Goal: Task Accomplishment & Management: Manage account settings

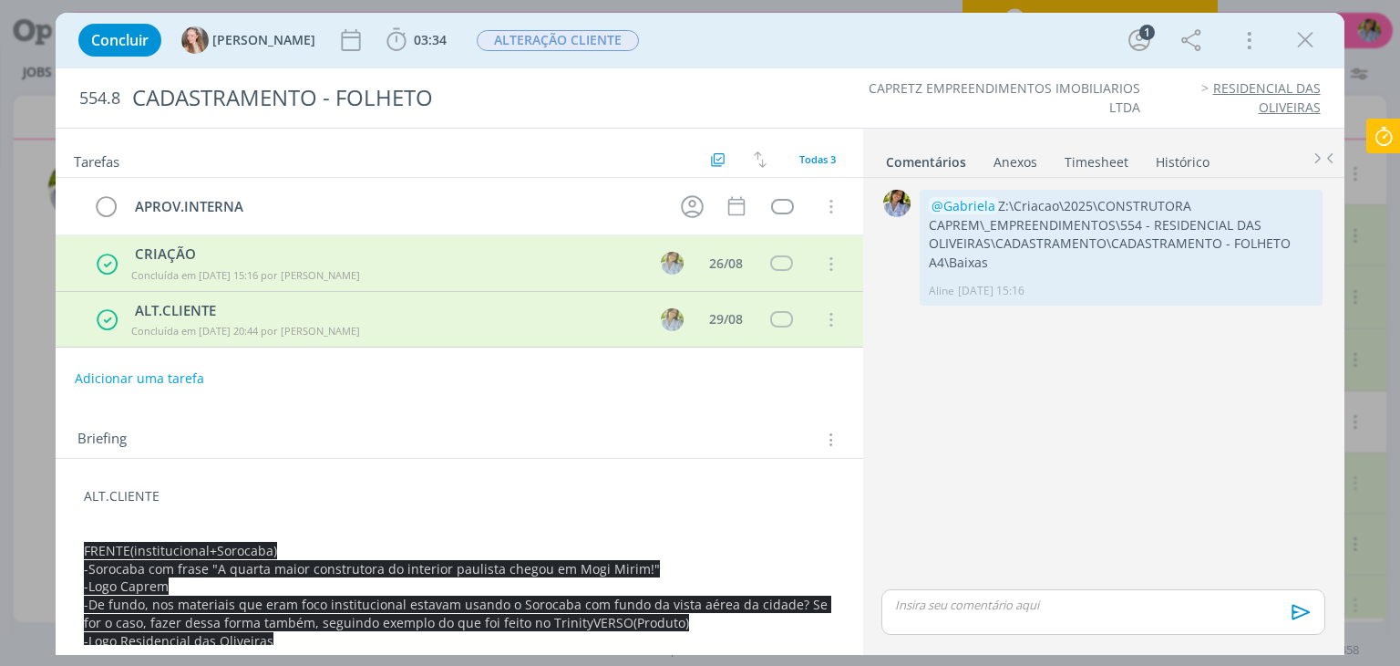
scroll to position [941, 0]
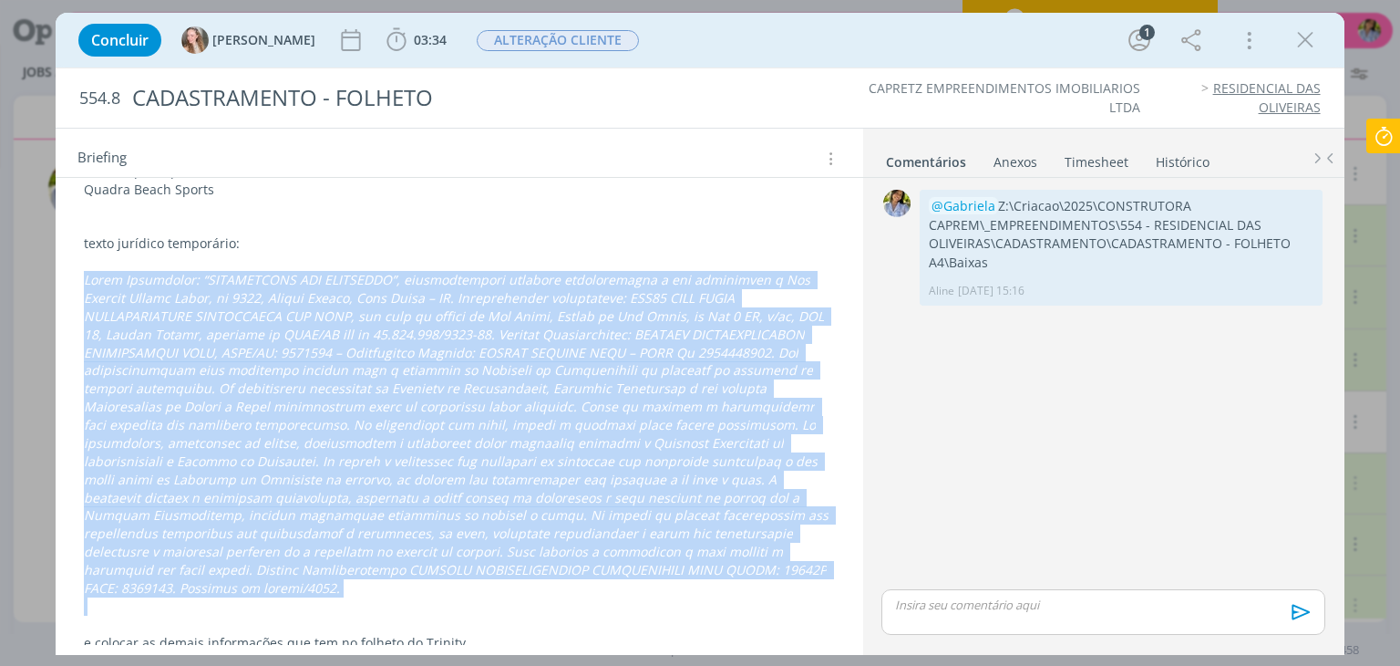
drag, startPoint x: 1314, startPoint y: 40, endPoint x: 759, endPoint y: 113, distance: 559.1
click at [1314, 39] on icon "dialog" at bounding box center [1305, 39] width 27 height 27
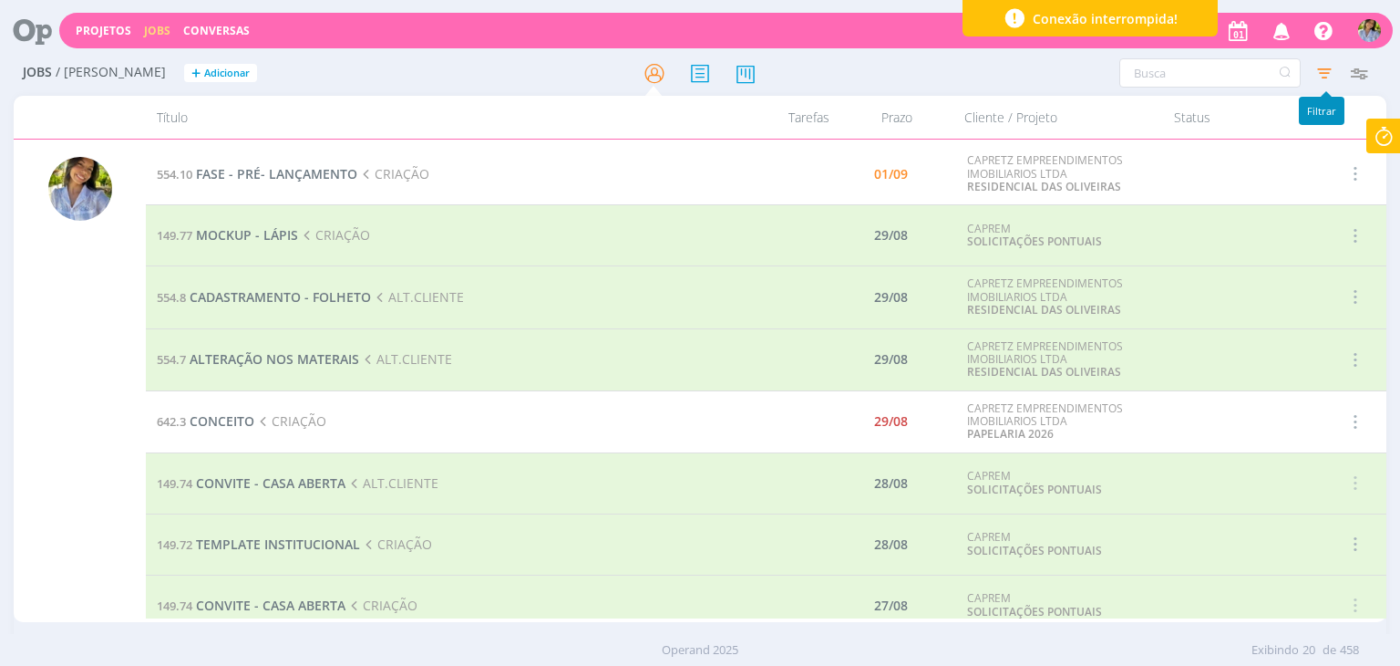
click at [1327, 84] on icon "button" at bounding box center [1324, 73] width 33 height 33
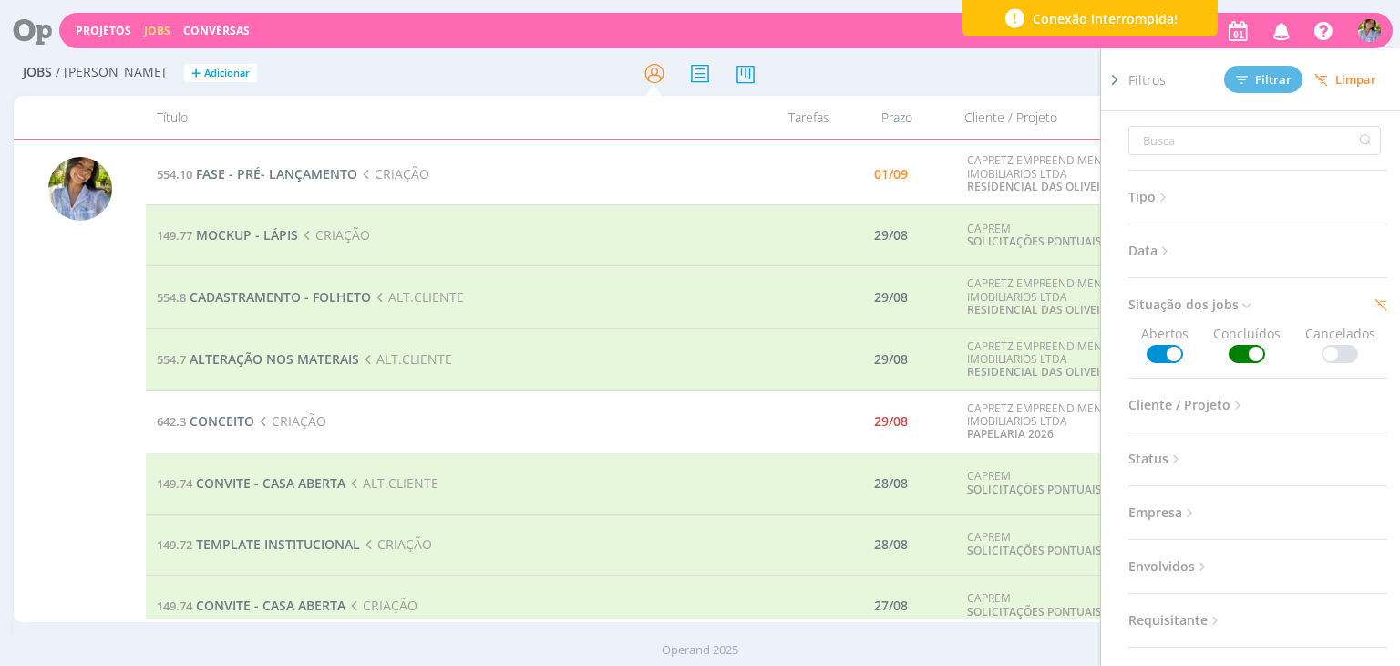
click at [1251, 351] on span at bounding box center [1247, 354] width 36 height 18
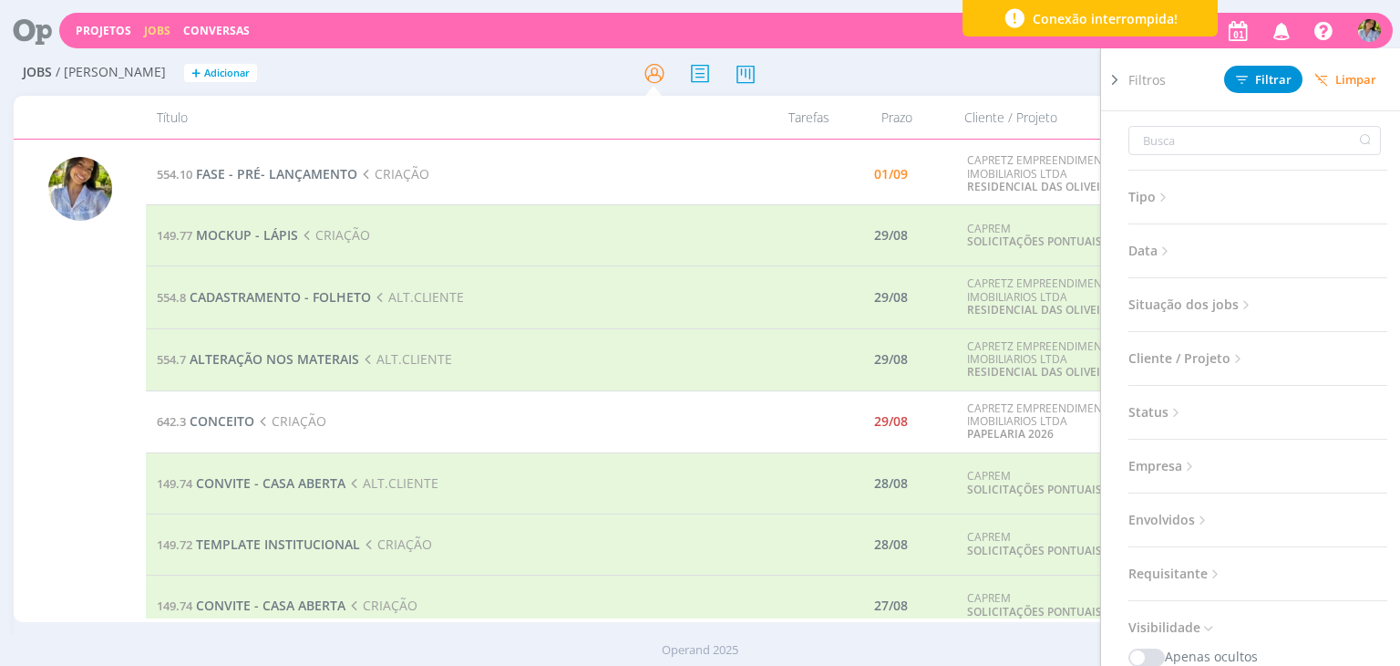
click at [1347, 81] on span "Limpar" at bounding box center [1346, 80] width 62 height 14
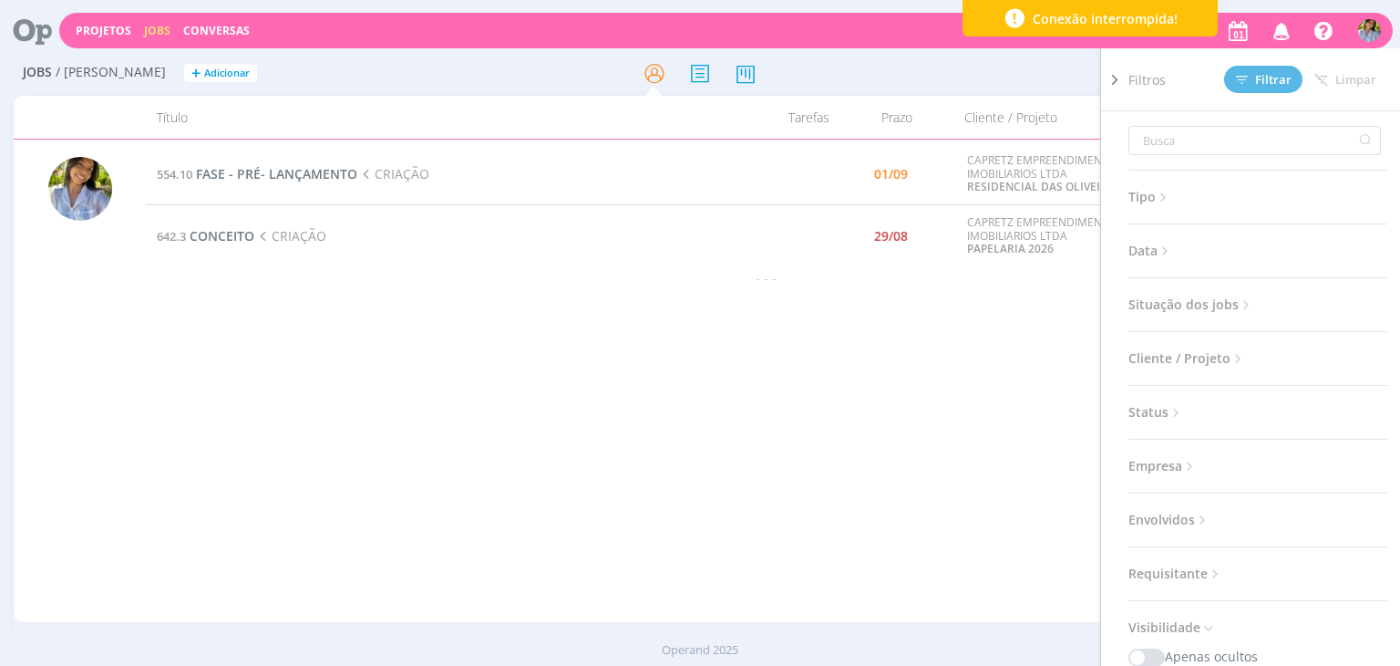
click at [1111, 79] on icon at bounding box center [1115, 79] width 18 height 19
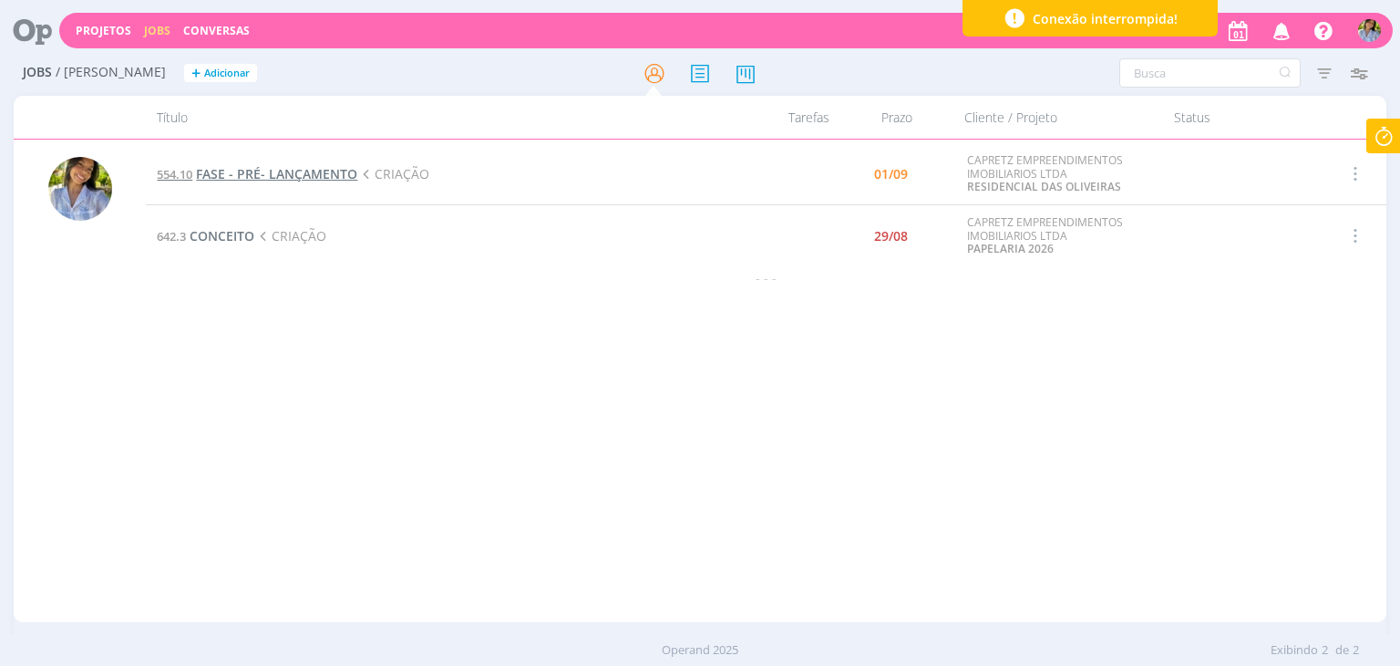
click at [299, 176] on span "FASE - PRÉ- LANÇAMENTO" at bounding box center [276, 173] width 161 height 17
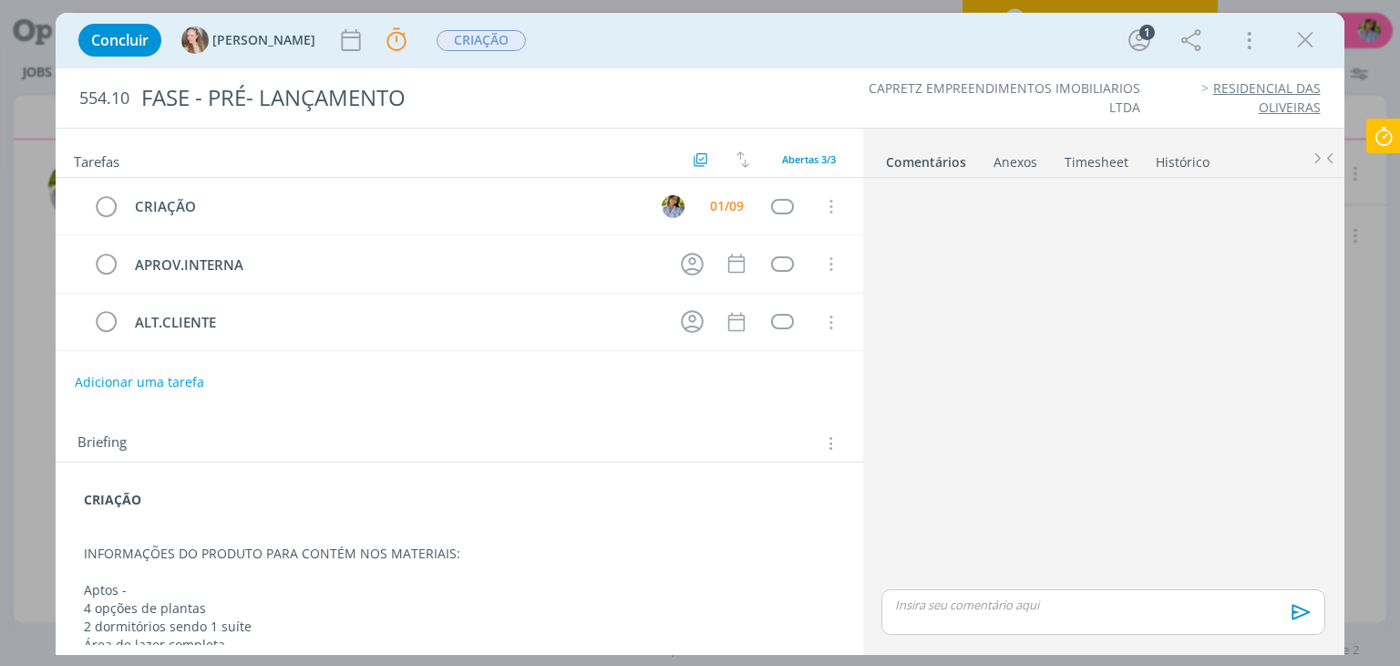
click at [855, 253] on div "Tarefas Usar Job de template Ordenar por: Prazo crescente Prazo decrescente Ord…" at bounding box center [459, 387] width 807 height 516
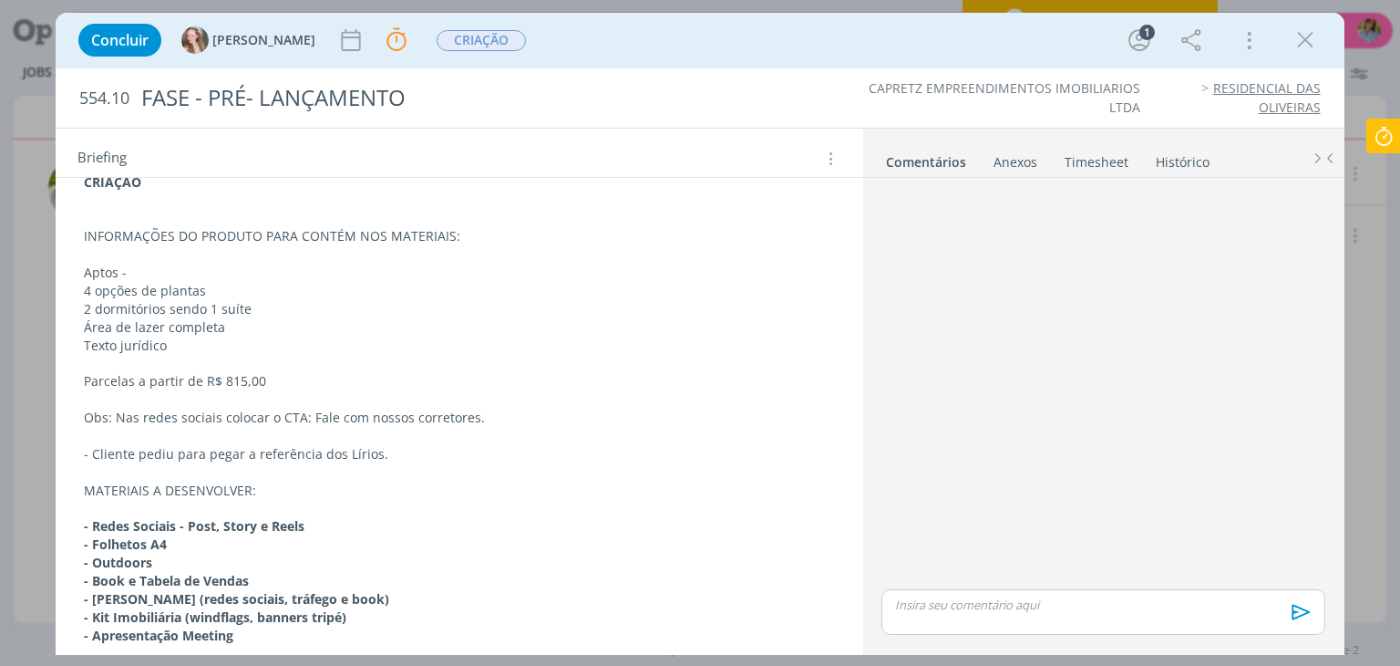
scroll to position [346, 0]
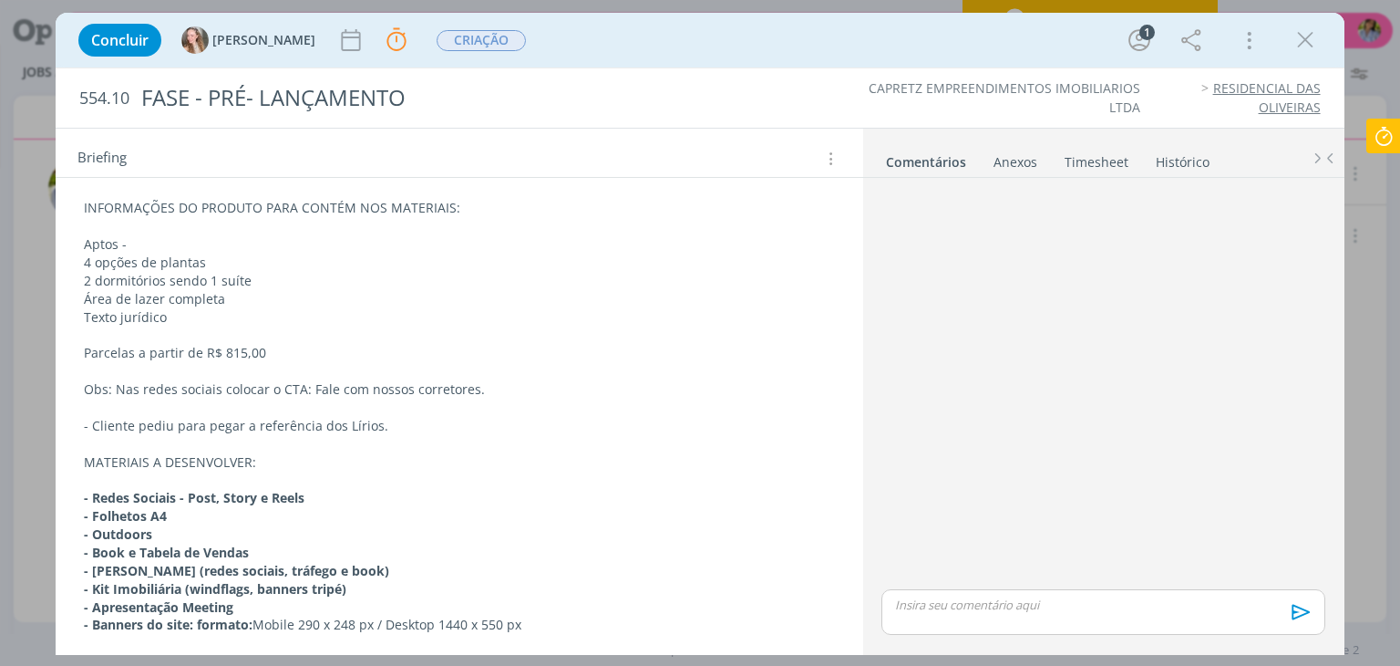
drag, startPoint x: 831, startPoint y: 268, endPoint x: 314, endPoint y: 70, distance: 554.3
click at [380, 226] on div "Tarefas Usar Job de template Ordenar por: Prazo crescente Prazo decrescente Ord…" at bounding box center [700, 391] width 1288 height 527
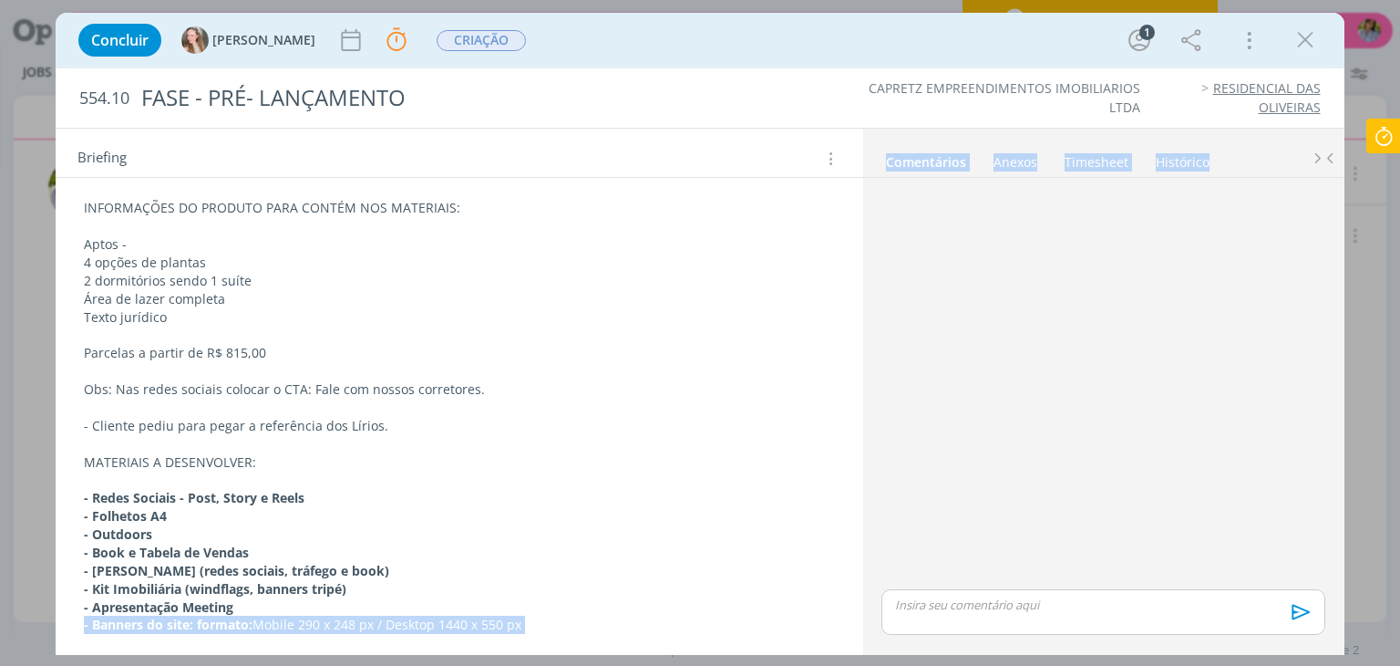
click at [135, 197] on div "CRIAÇÃO INFORMAÇÕES DO PRODUTO PARA CONTÉM NOS MATERIAIS: Aptos - 4 opções de p…" at bounding box center [459, 390] width 778 height 502
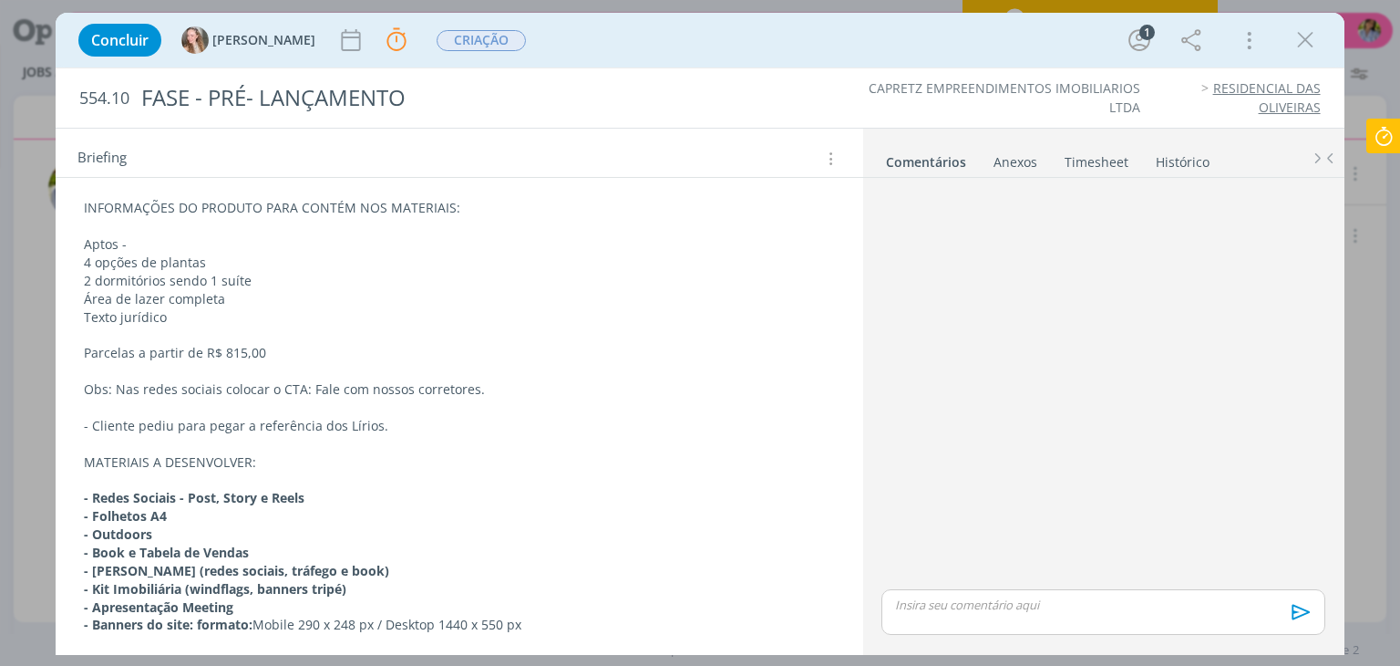
click at [854, 490] on div "CRIAÇÃO INFORMAÇÕES DO PRODUTO PARA CONTÉM NOS MATERIAIS: Aptos - 4 opções de p…" at bounding box center [459, 383] width 807 height 532
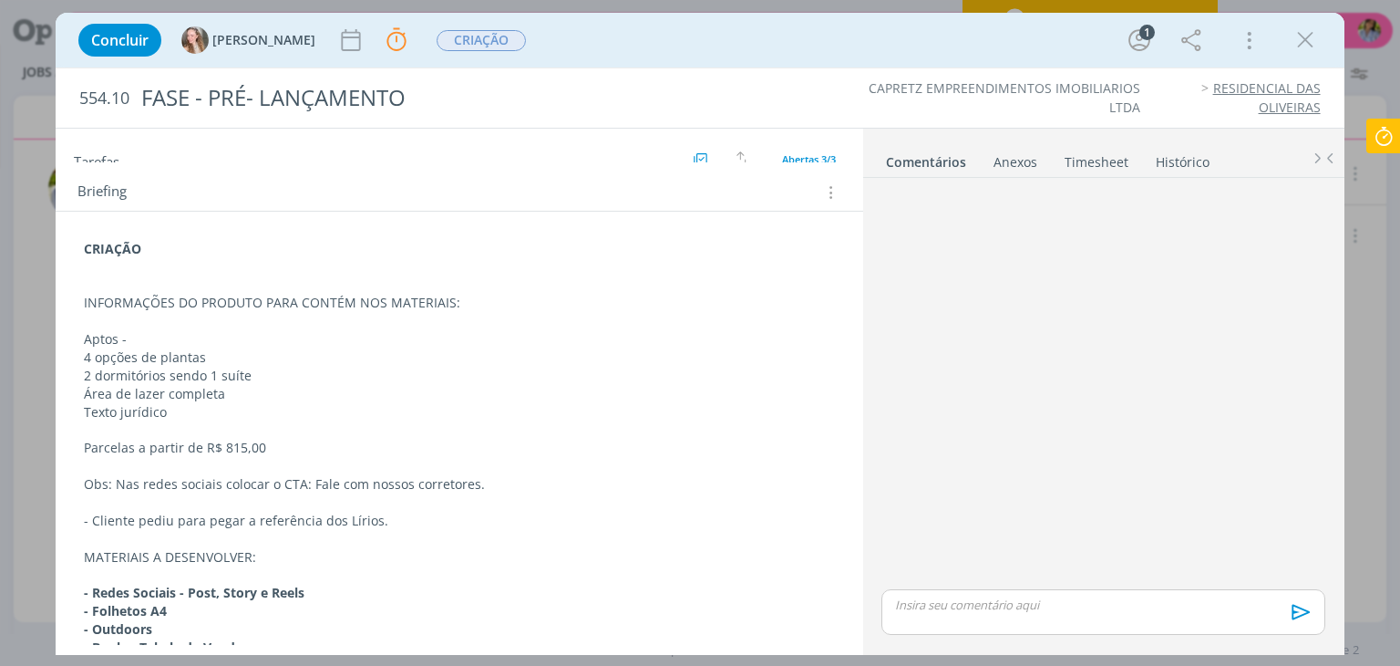
click at [1298, 39] on icon "dialog" at bounding box center [1305, 39] width 27 height 27
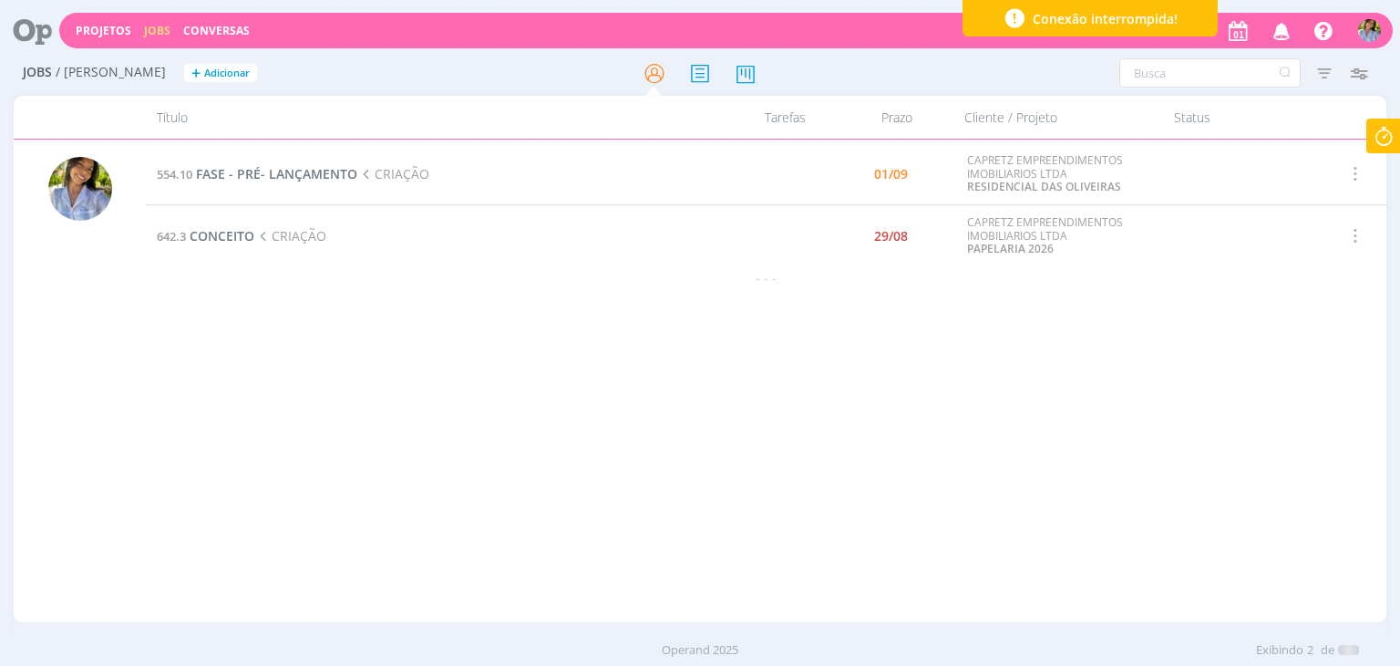
click at [1386, 136] on div at bounding box center [700, 333] width 1400 height 666
click at [1377, 144] on icon at bounding box center [1384, 137] width 33 height 36
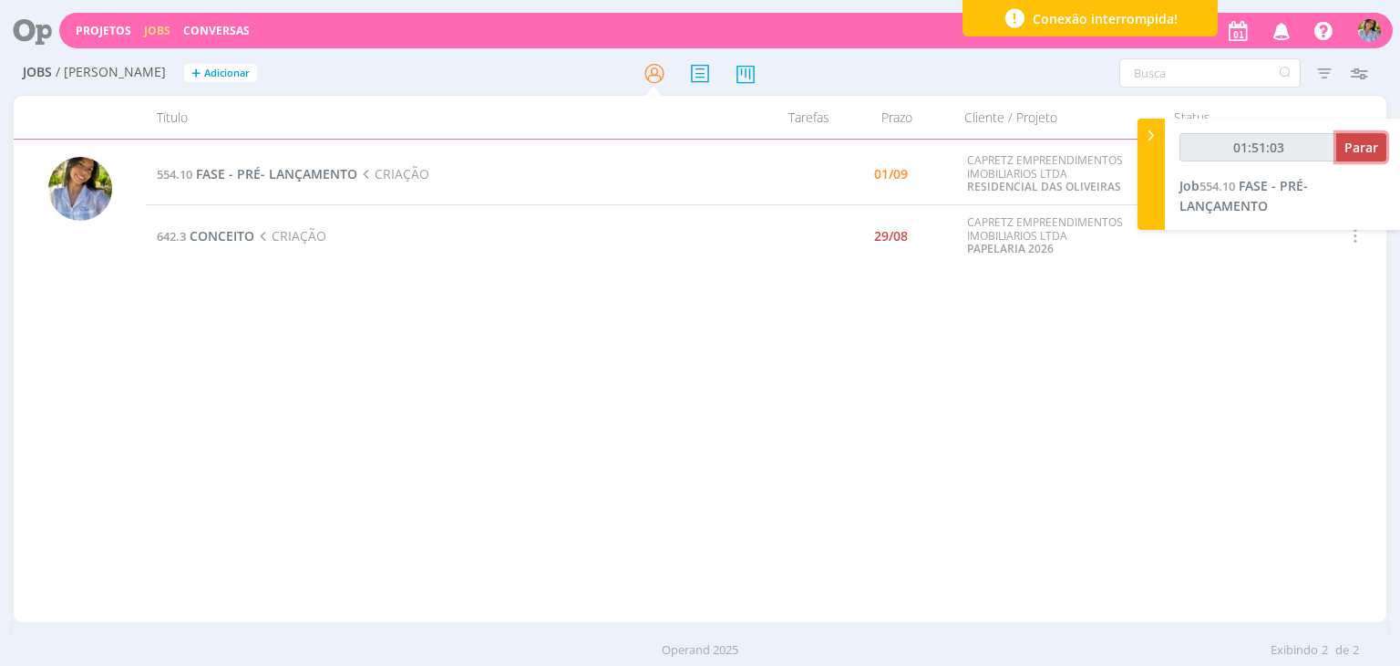
click at [1362, 158] on button "Parar" at bounding box center [1362, 147] width 50 height 28
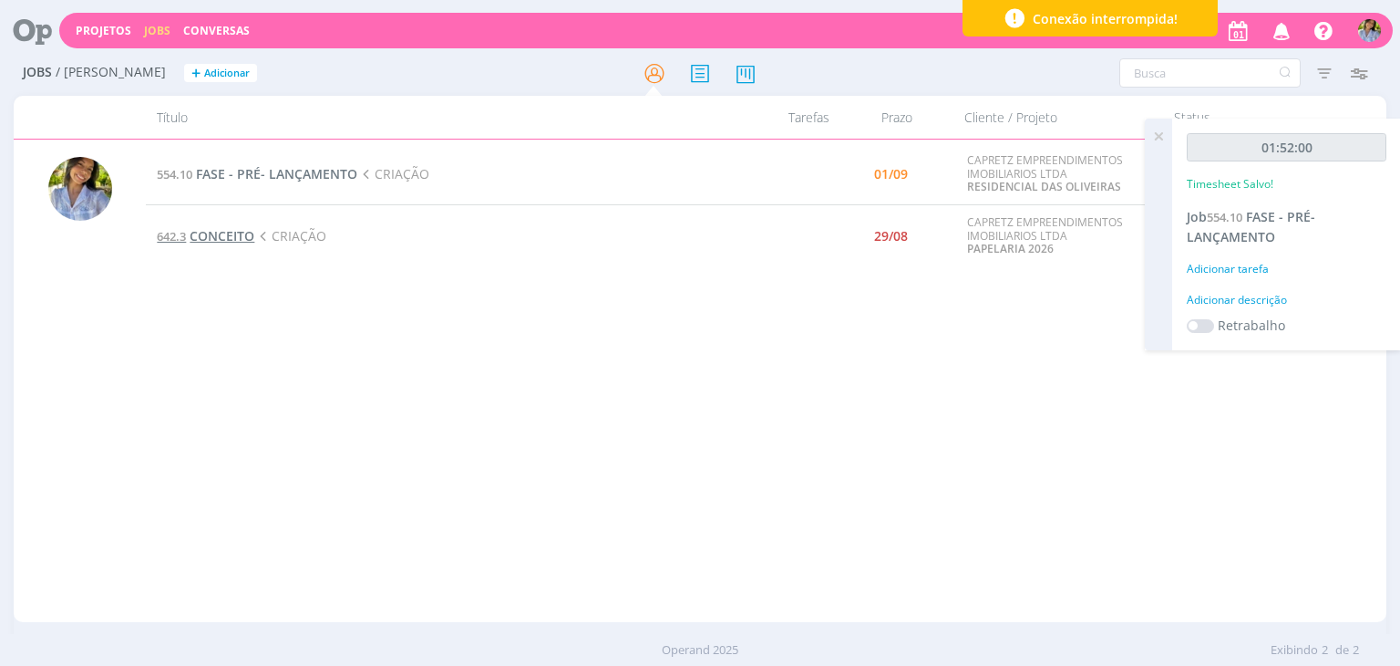
click at [239, 234] on span "CONCEITO" at bounding box center [222, 235] width 65 height 17
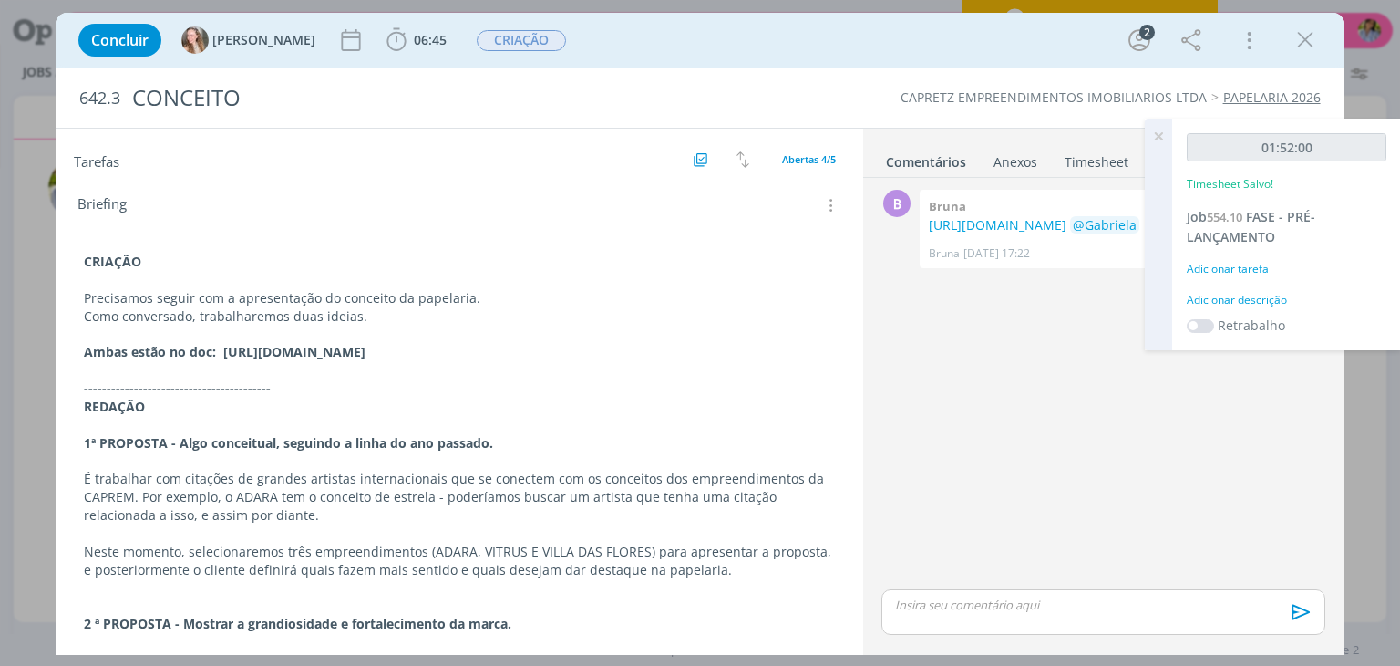
scroll to position [303, 0]
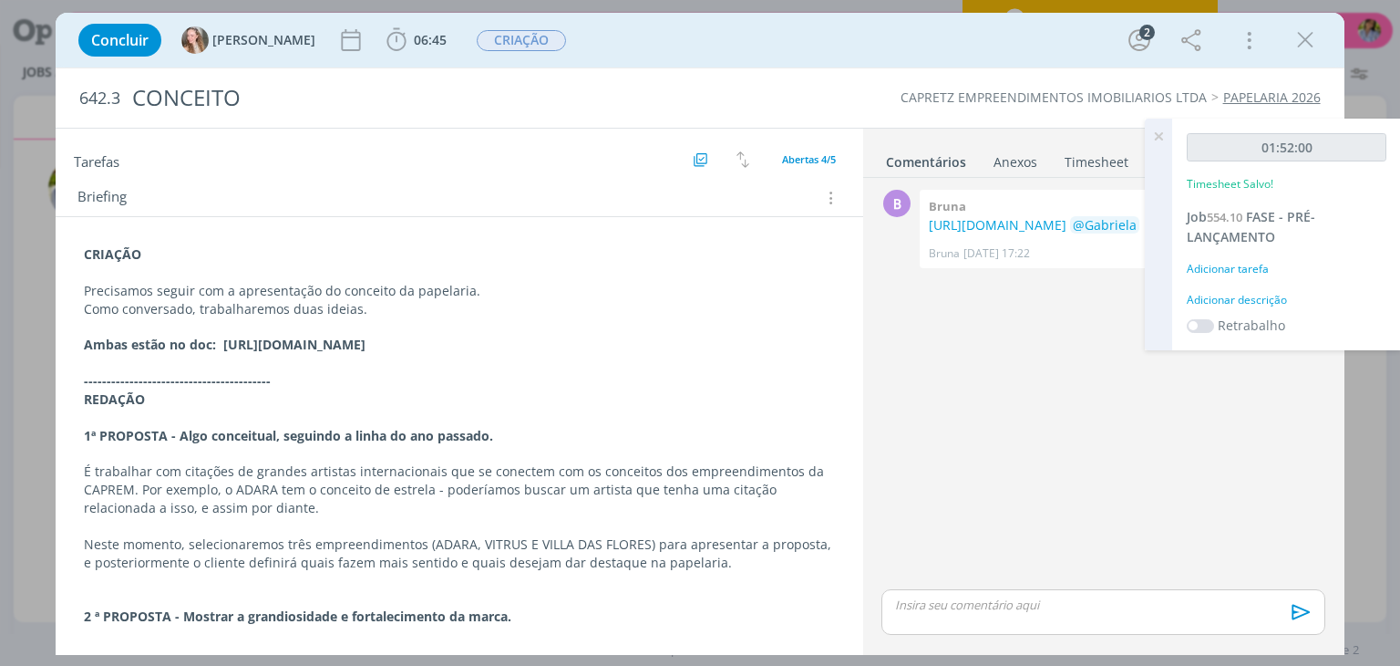
drag, startPoint x: 222, startPoint y: 344, endPoint x: 529, endPoint y: 362, distance: 306.9
click at [529, 354] on p "Ambas estão no doc: [URL][DOMAIN_NAME]" at bounding box center [459, 344] width 750 height 18
copy strong "[URL][DOMAIN_NAME]"
